Goal: Task Accomplishment & Management: Manage account settings

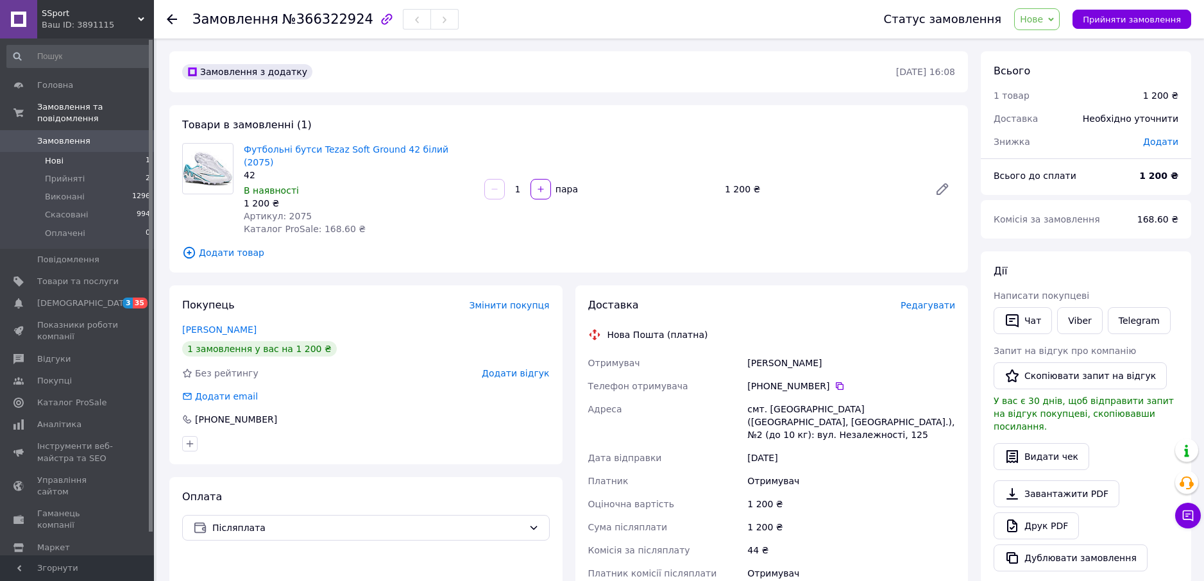
click at [105, 152] on li "Нові 1" at bounding box center [79, 161] width 158 height 18
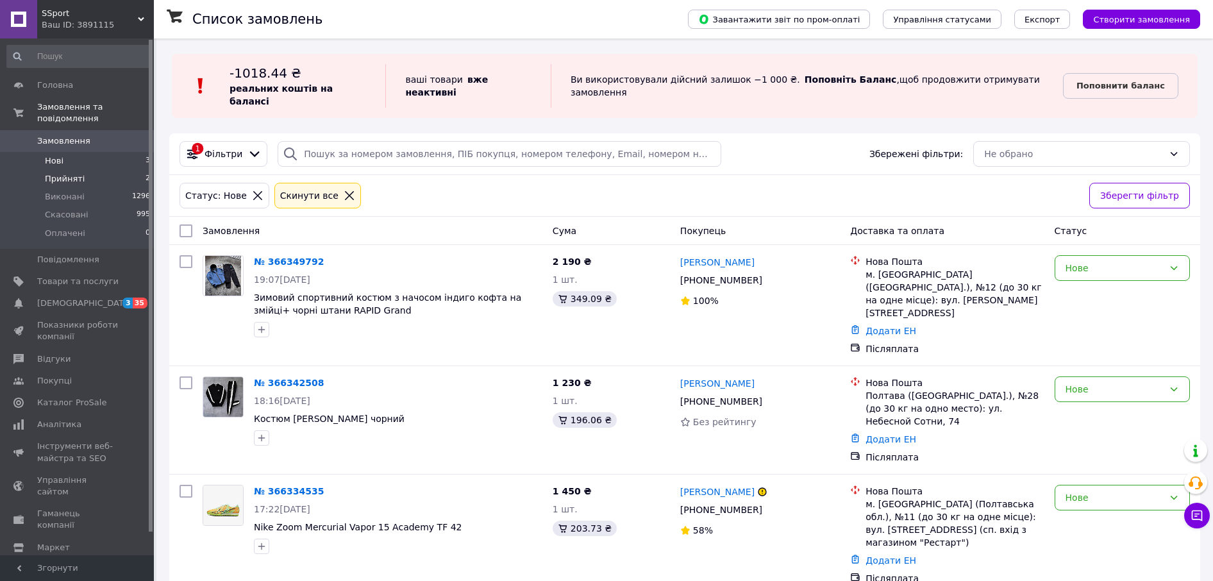
click at [67, 173] on span "Прийняті" at bounding box center [65, 179] width 40 height 12
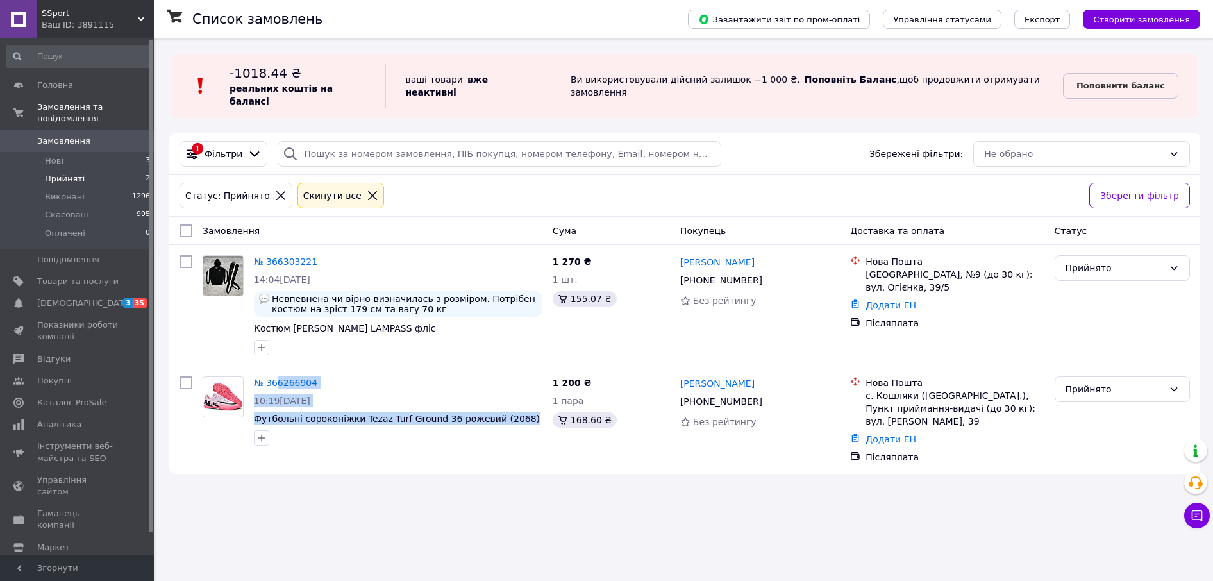
drag, startPoint x: 276, startPoint y: 371, endPoint x: 275, endPoint y: 471, distance: 99.4
click at [747, 506] on div "Список замовлень Завантажити звіт по пром-оплаті Управління статусами Експорт С…" at bounding box center [684, 290] width 1057 height 581
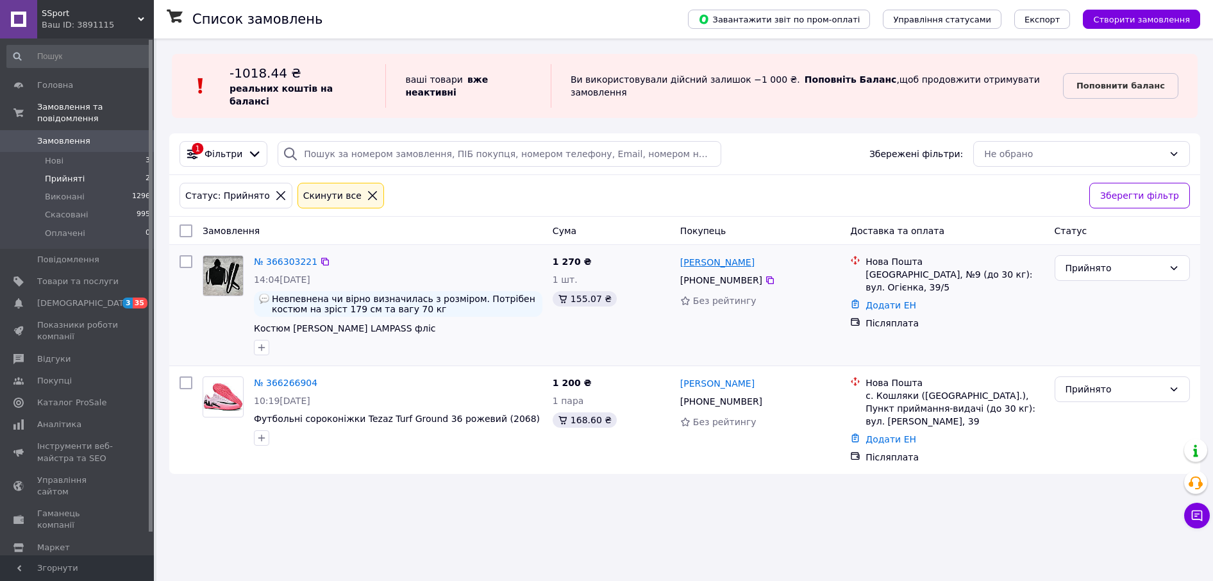
click at [705, 256] on link "[PERSON_NAME]" at bounding box center [717, 262] width 74 height 13
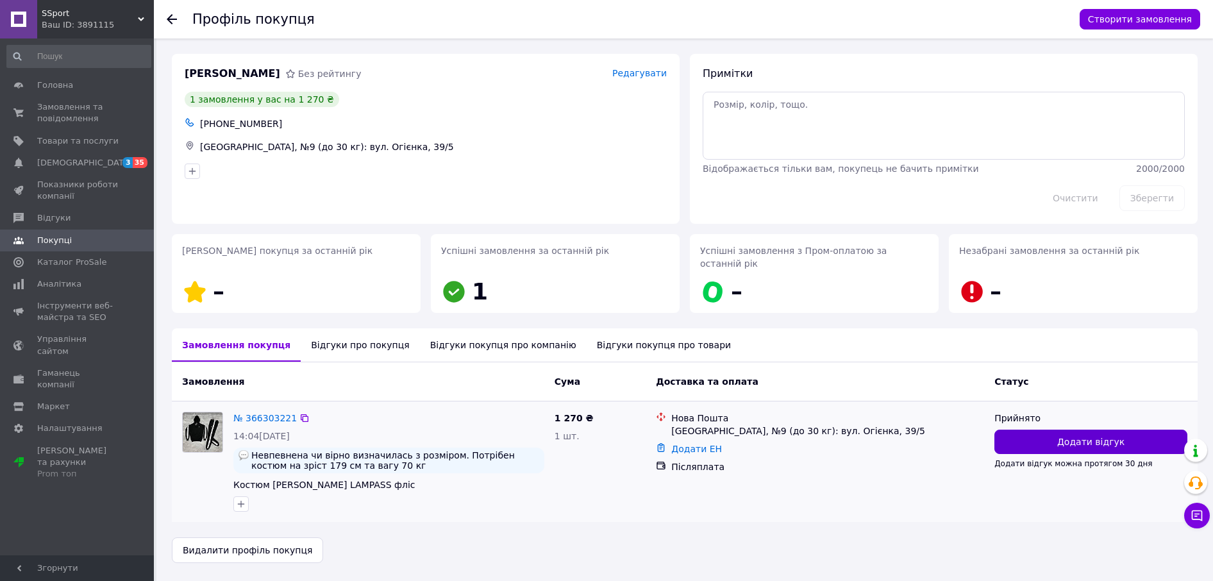
click at [1126, 430] on button "Додати відгук" at bounding box center [1091, 442] width 193 height 24
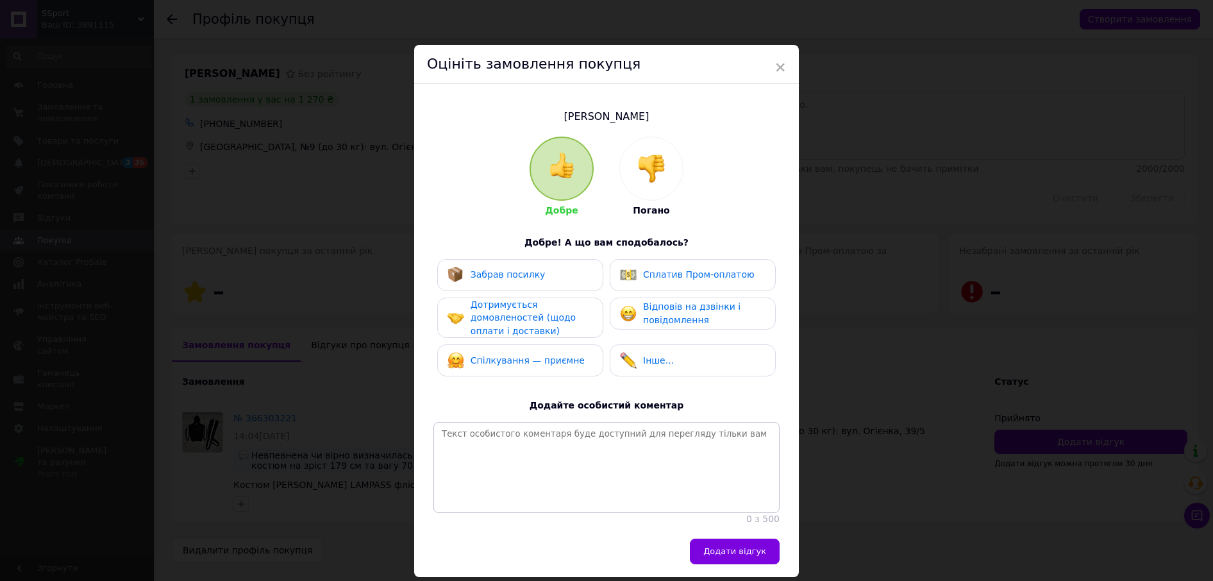
click at [656, 185] on div at bounding box center [651, 168] width 63 height 63
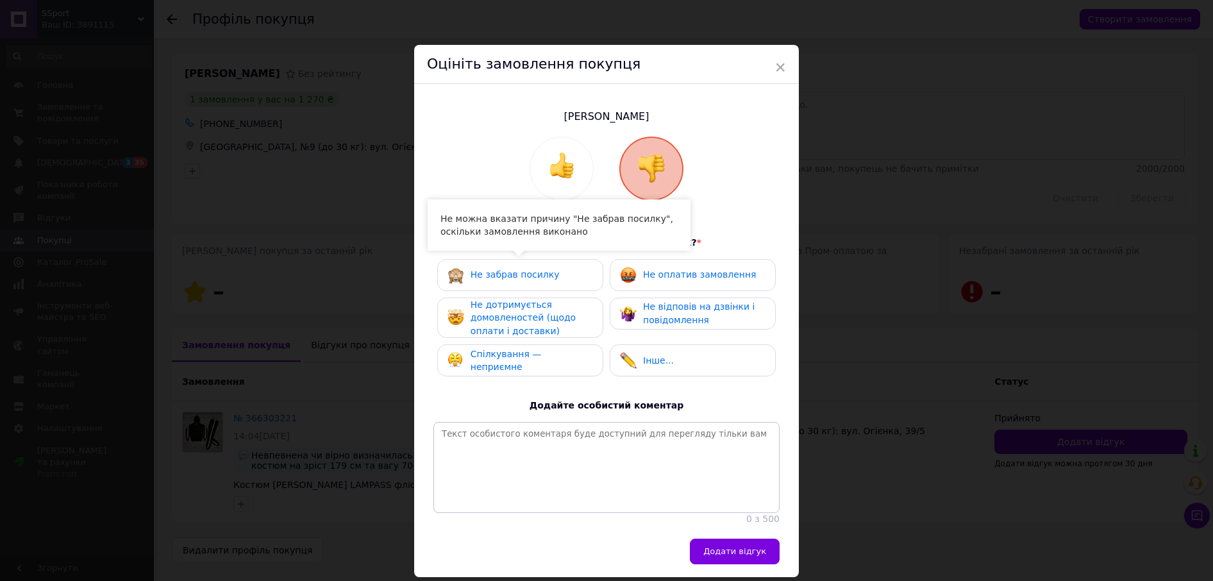
click at [516, 310] on div "Не дотримується домовленостей (щодо оплати і доставки)" at bounding box center [532, 318] width 122 height 40
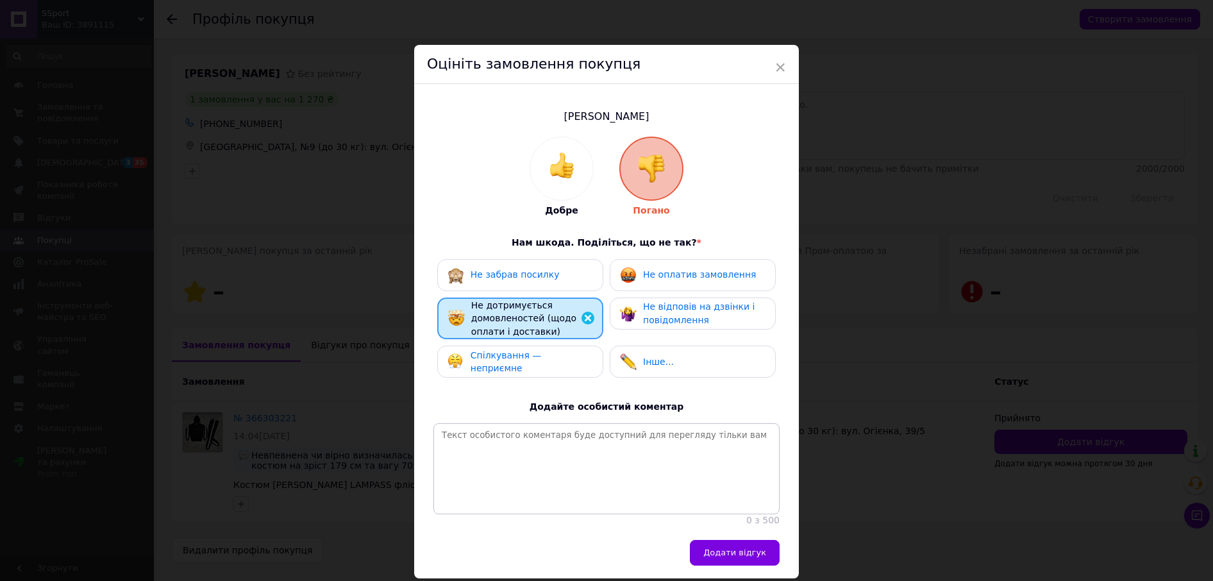
click at [505, 359] on span "Спілкування — неприємне" at bounding box center [506, 362] width 71 height 24
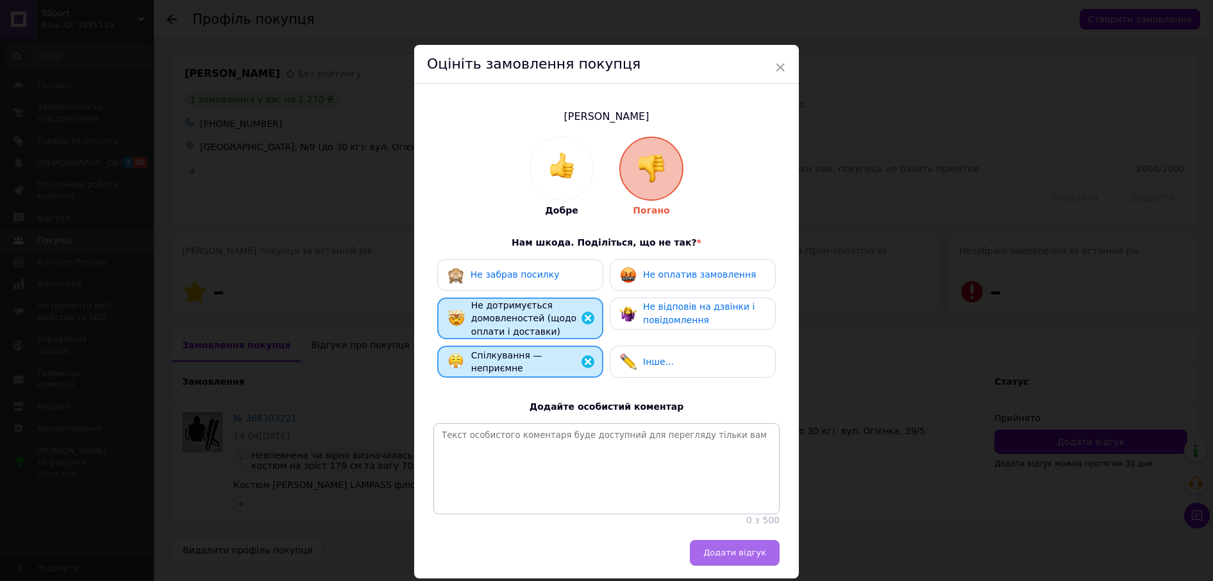
click at [741, 557] on span "Додати відгук" at bounding box center [735, 553] width 63 height 10
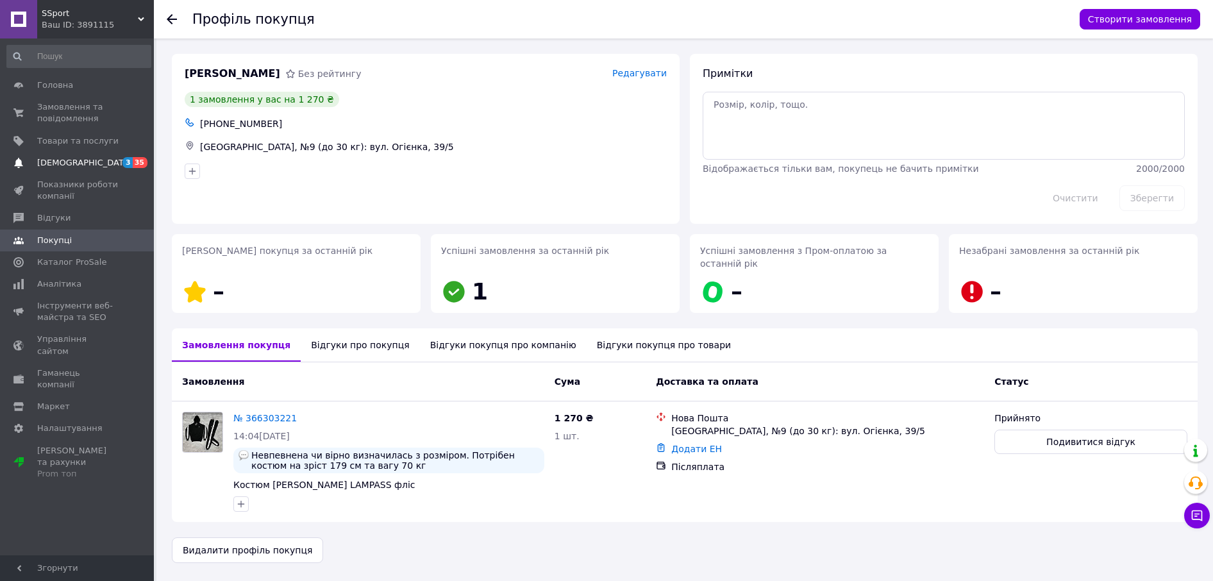
click at [73, 165] on span "[DEMOGRAPHIC_DATA]" at bounding box center [84, 163] width 95 height 12
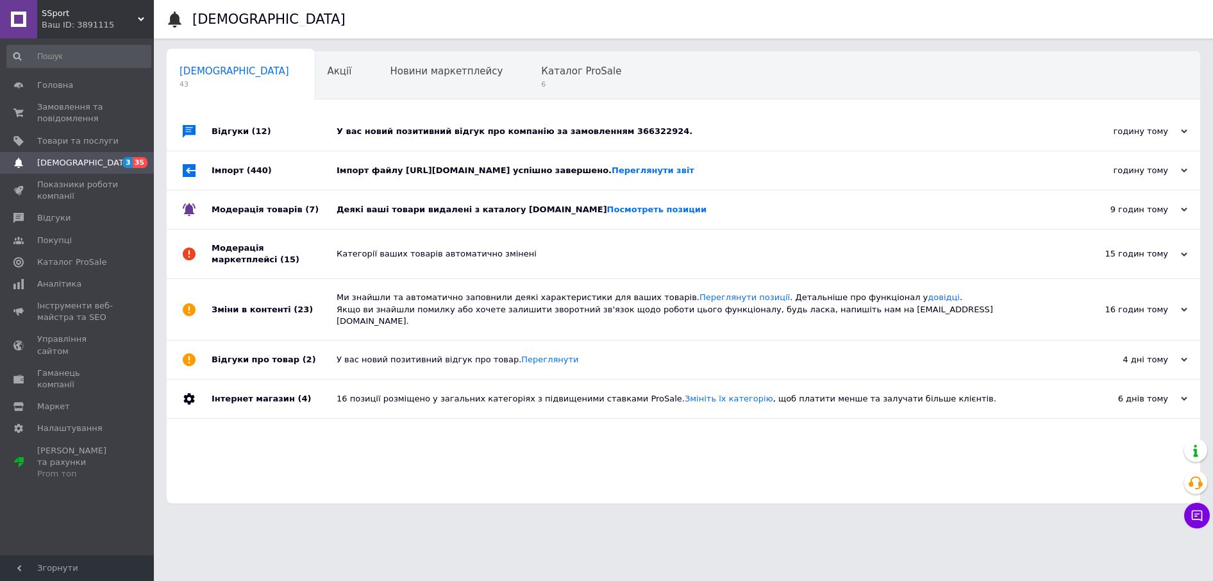
click at [428, 136] on div "У вас новий позитивний відгук про компанію за замовленням 366322924." at bounding box center [698, 132] width 723 height 12
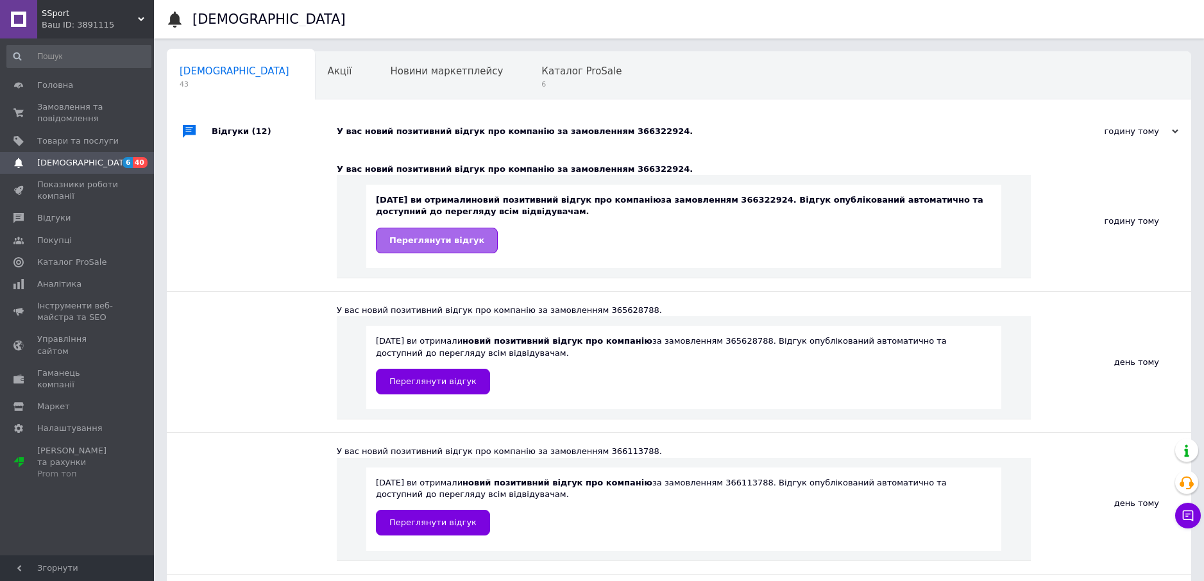
click at [426, 249] on link "Переглянути відгук" at bounding box center [437, 241] width 122 height 26
click at [61, 90] on span "Головна" at bounding box center [55, 86] width 36 height 12
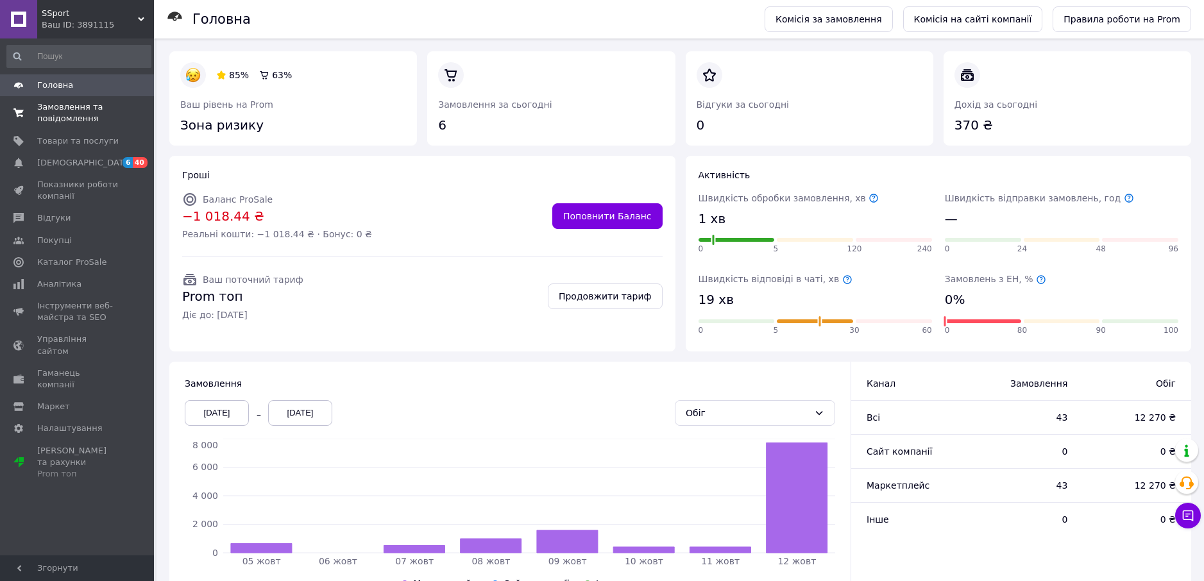
click at [67, 114] on span "Замовлення та повідомлення" at bounding box center [77, 112] width 81 height 23
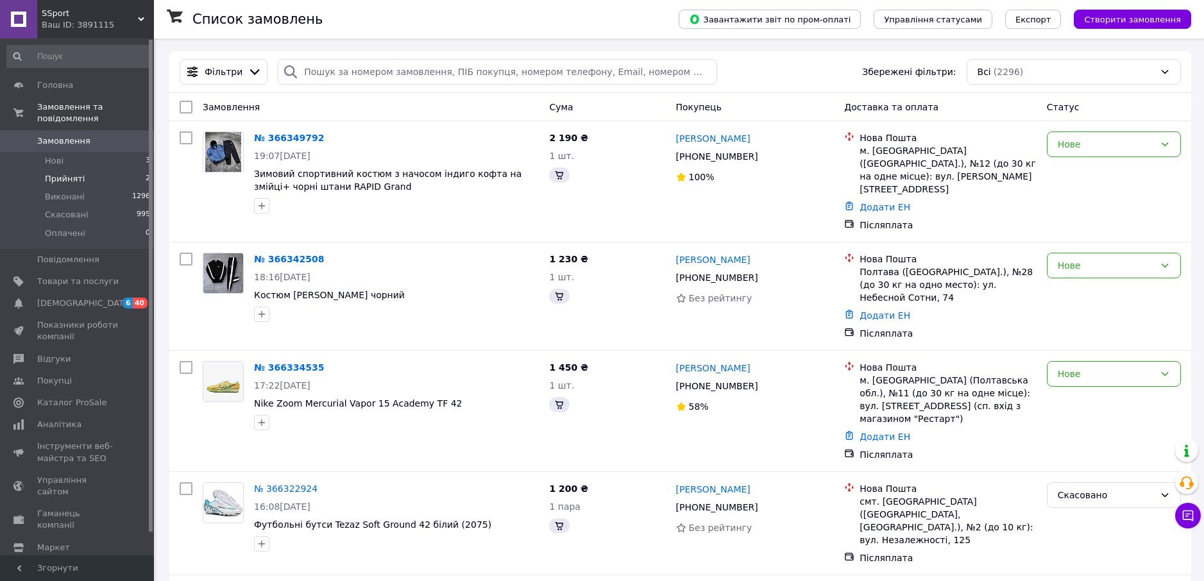
click at [56, 173] on span "Прийняті" at bounding box center [65, 179] width 40 height 12
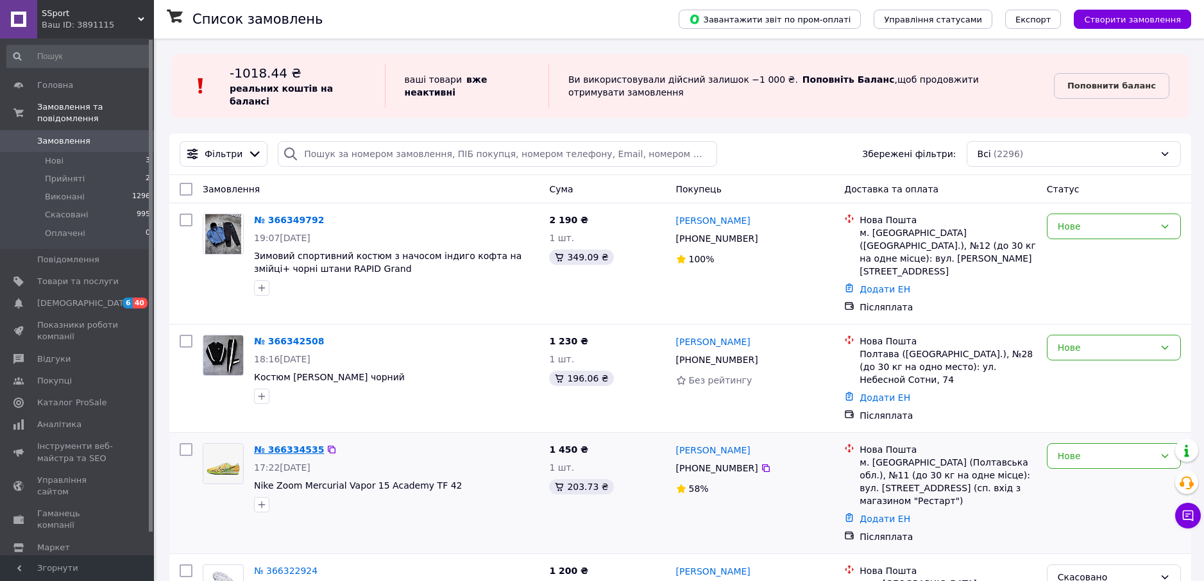
click at [289, 444] on link "№ 366334535" at bounding box center [289, 449] width 70 height 10
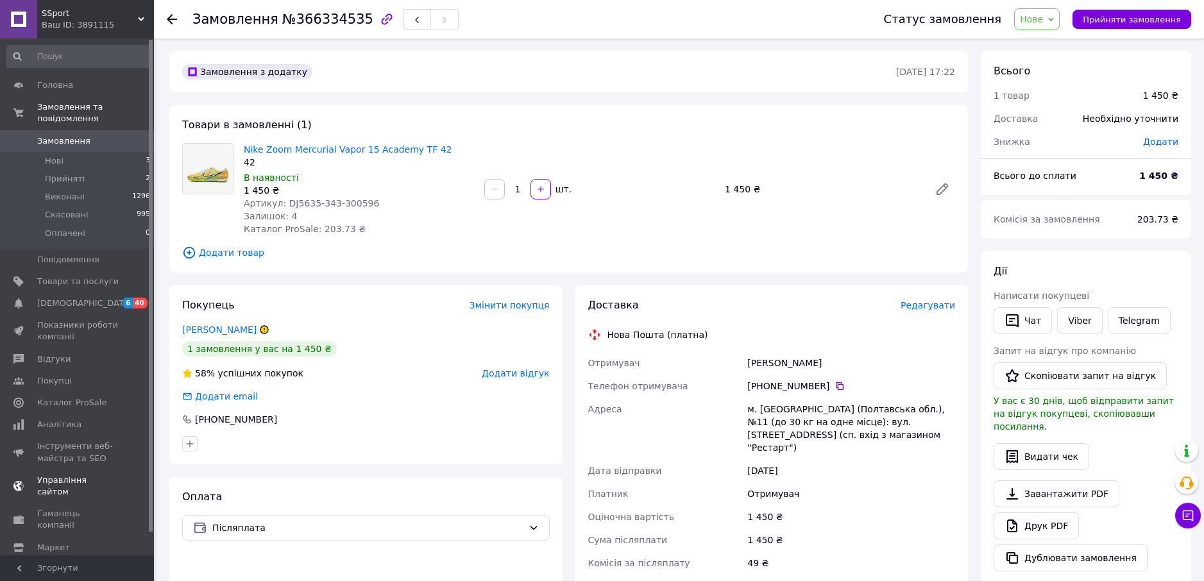
click at [78, 397] on span "Каталог ProSale" at bounding box center [71, 403] width 69 height 12
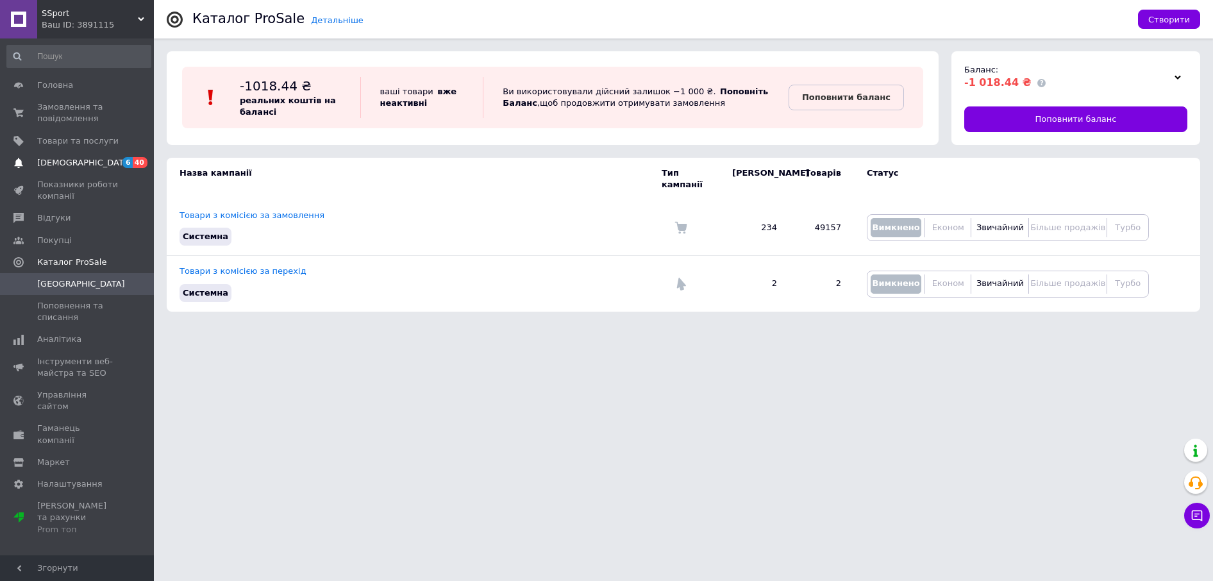
click at [76, 159] on span "[DEMOGRAPHIC_DATA]" at bounding box center [84, 163] width 95 height 12
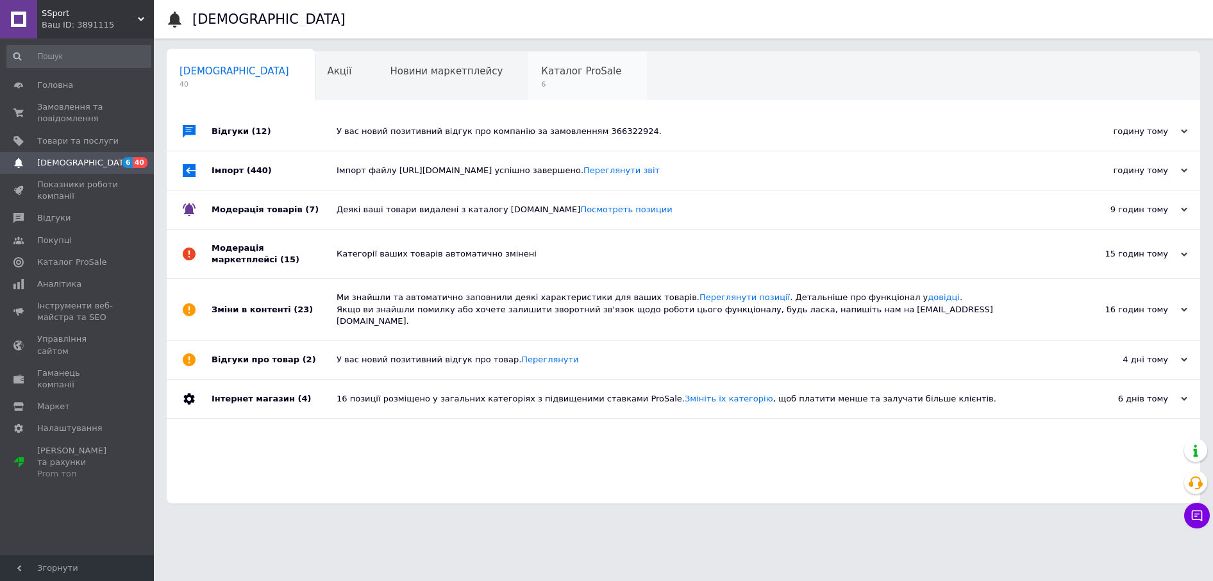
click at [541, 82] on span "6" at bounding box center [581, 85] width 80 height 10
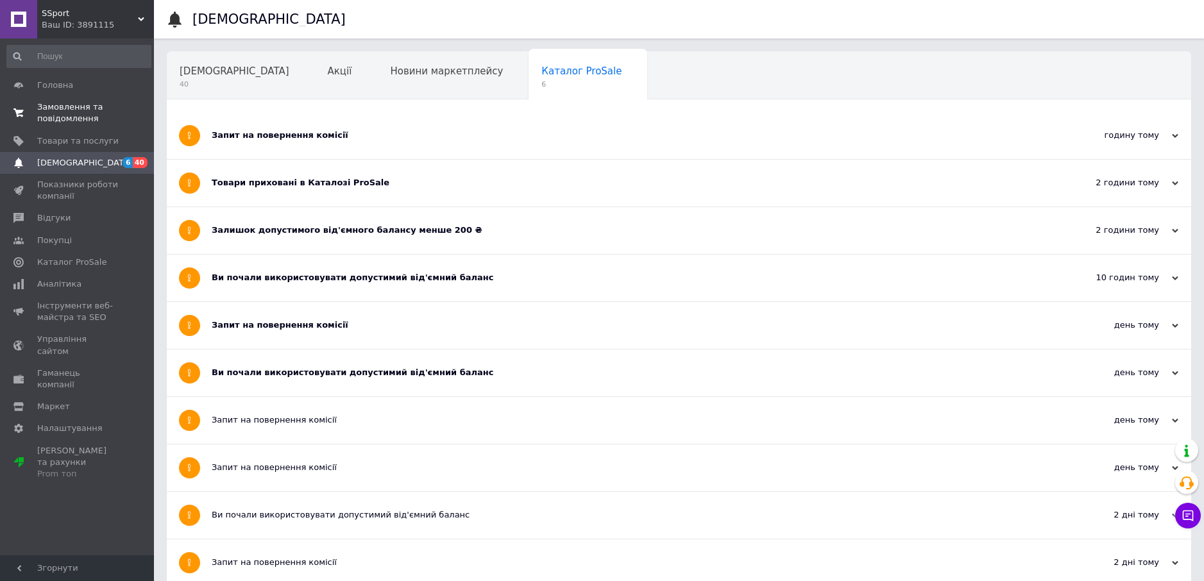
click at [74, 112] on span "Замовлення та повідомлення" at bounding box center [77, 112] width 81 height 23
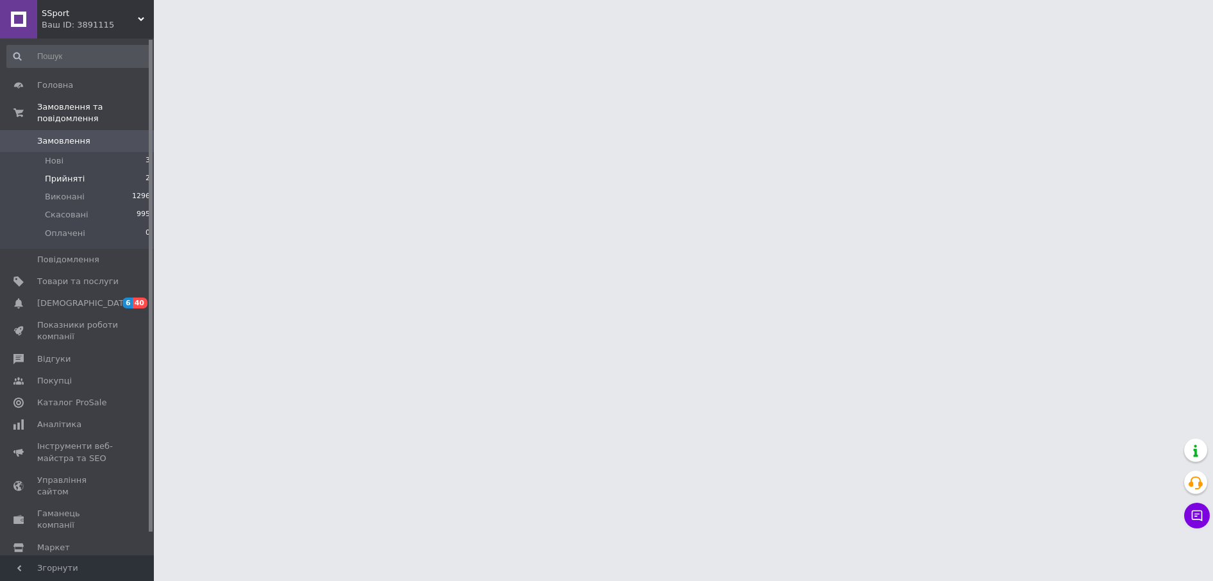
click at [73, 173] on span "Прийняті" at bounding box center [65, 179] width 40 height 12
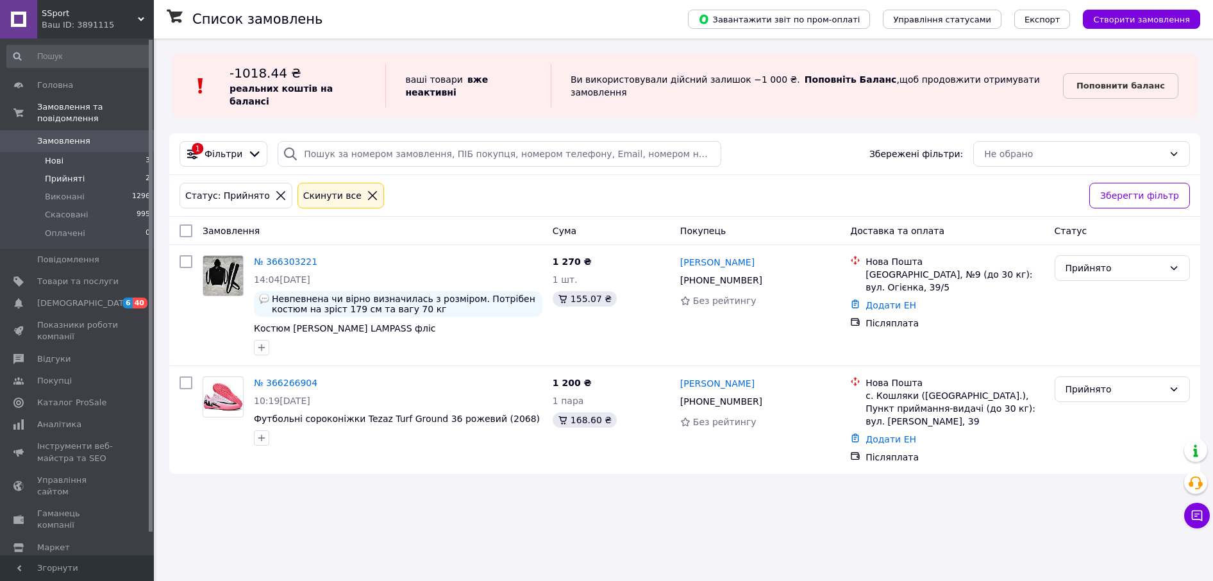
click at [51, 155] on span "Нові" at bounding box center [54, 161] width 19 height 12
